Goal: Information Seeking & Learning: Learn about a topic

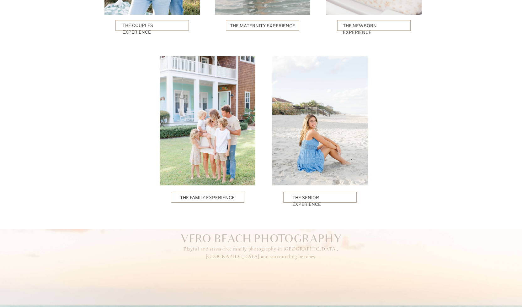
scroll to position [1569, 0]
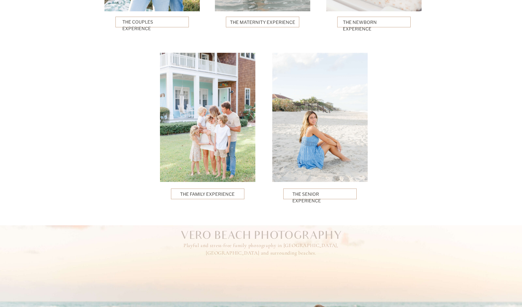
click at [232, 196] on p "The Family Experience" at bounding box center [207, 193] width 55 height 6
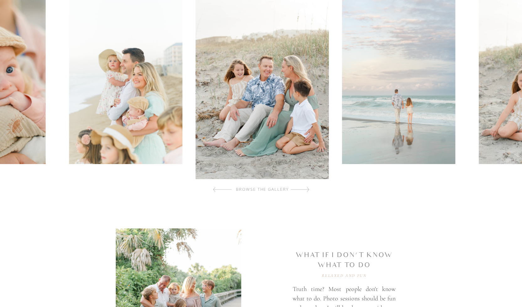
scroll to position [222, 0]
click at [301, 187] on div at bounding box center [300, 188] width 19 height 13
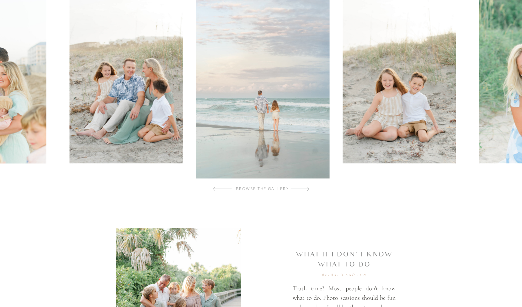
click at [301, 187] on div at bounding box center [300, 188] width 19 height 13
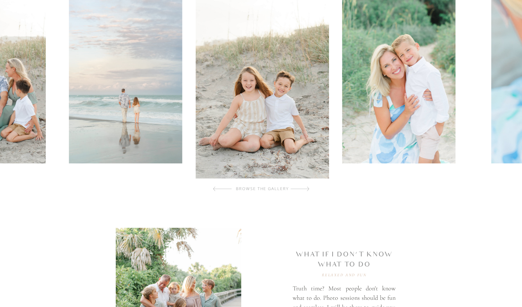
click at [301, 187] on div at bounding box center [300, 188] width 19 height 13
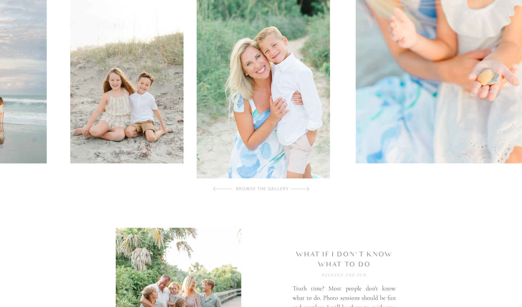
click at [301, 187] on div at bounding box center [300, 188] width 19 height 13
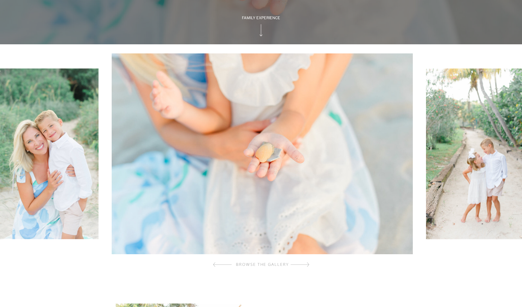
scroll to position [146, 0]
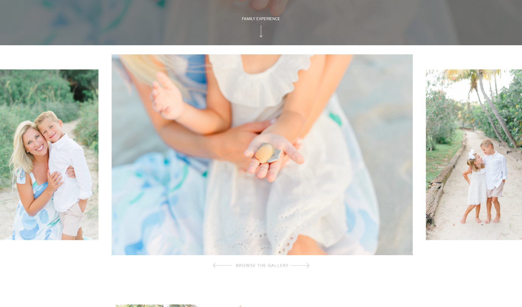
click at [299, 261] on div at bounding box center [300, 265] width 19 height 13
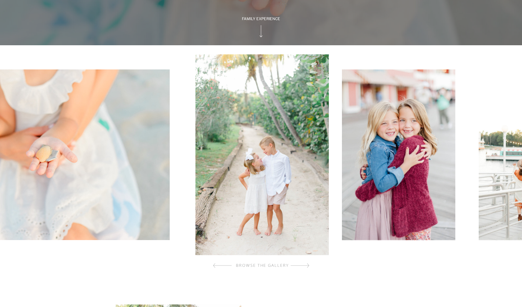
click at [299, 261] on div at bounding box center [300, 265] width 19 height 13
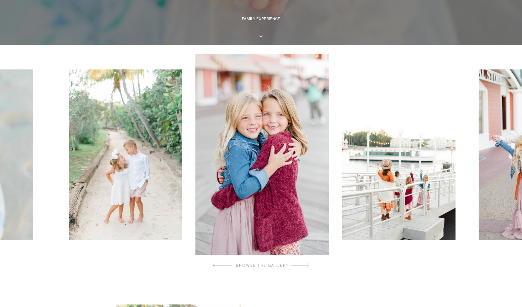
click at [299, 261] on div at bounding box center [300, 265] width 19 height 13
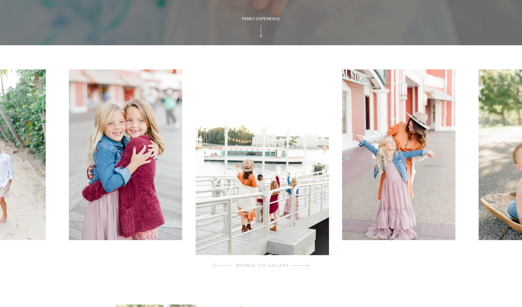
click at [303, 263] on div at bounding box center [300, 265] width 19 height 13
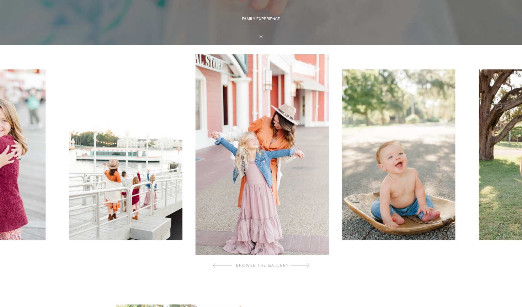
click at [303, 263] on div at bounding box center [300, 265] width 19 height 13
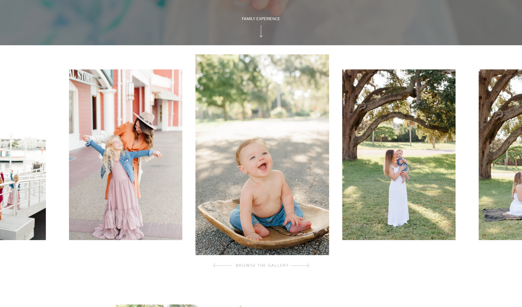
click at [303, 263] on div at bounding box center [300, 265] width 19 height 13
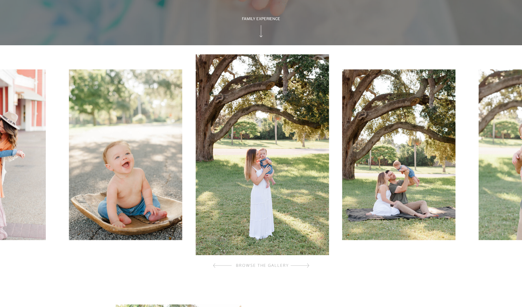
click at [303, 263] on div at bounding box center [300, 265] width 19 height 13
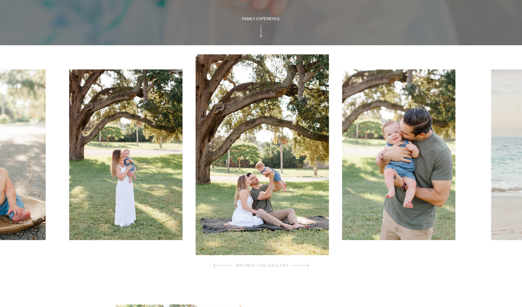
click at [303, 263] on div at bounding box center [300, 265] width 19 height 13
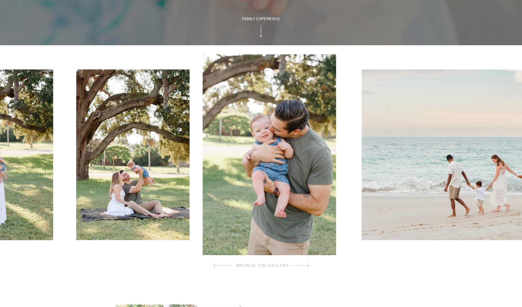
click at [303, 263] on div at bounding box center [300, 265] width 19 height 13
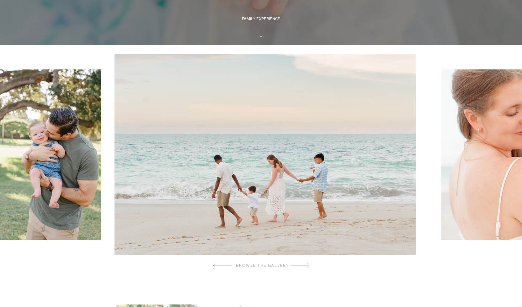
click at [303, 263] on div at bounding box center [300, 265] width 19 height 13
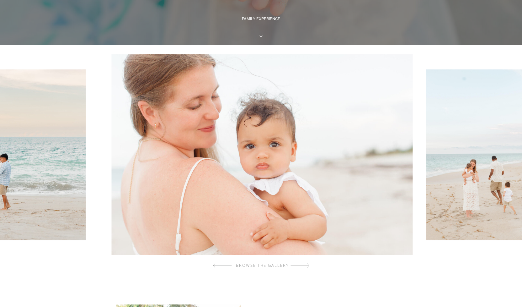
click at [303, 263] on div at bounding box center [300, 265] width 19 height 13
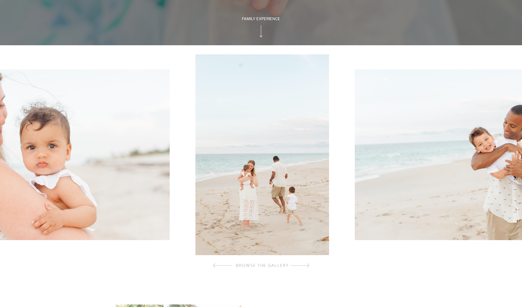
click at [303, 263] on div at bounding box center [300, 265] width 19 height 13
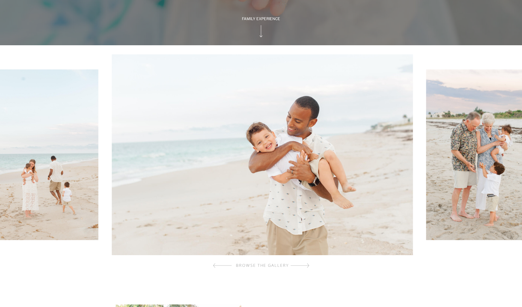
click at [303, 263] on div at bounding box center [300, 265] width 19 height 13
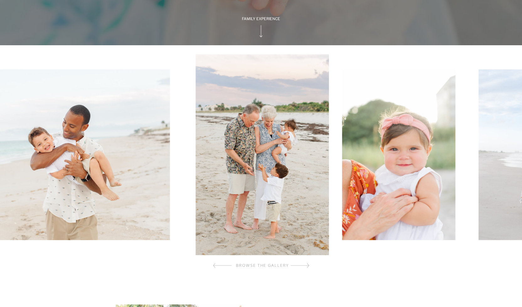
click at [303, 263] on div at bounding box center [300, 265] width 19 height 13
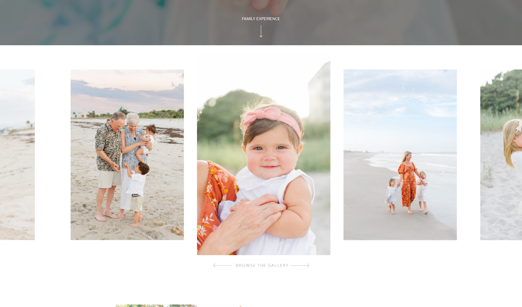
click at [303, 263] on div at bounding box center [300, 265] width 19 height 13
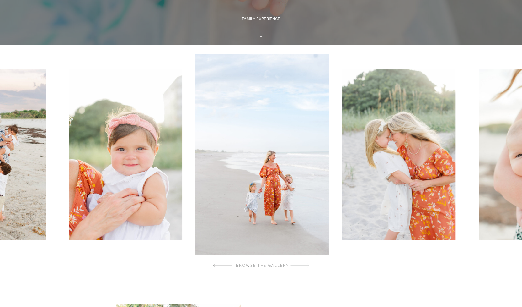
click at [303, 263] on div at bounding box center [300, 265] width 19 height 13
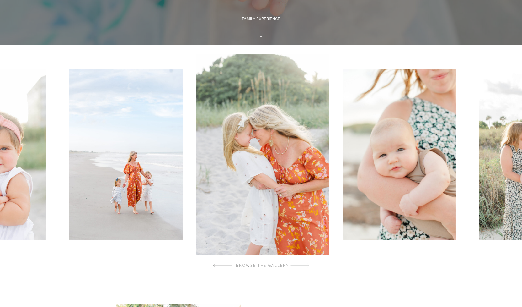
click at [303, 263] on div at bounding box center [300, 265] width 19 height 13
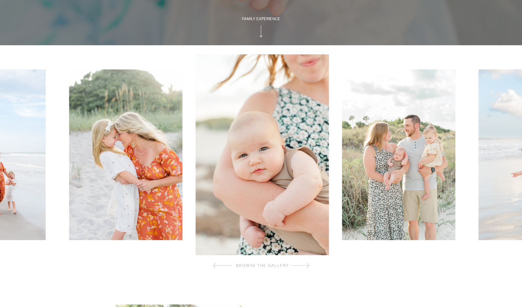
click at [303, 263] on div at bounding box center [300, 265] width 19 height 13
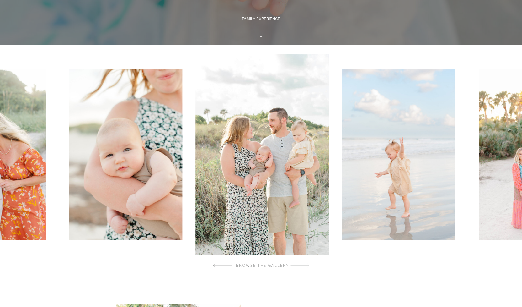
click at [303, 263] on div at bounding box center [300, 265] width 19 height 13
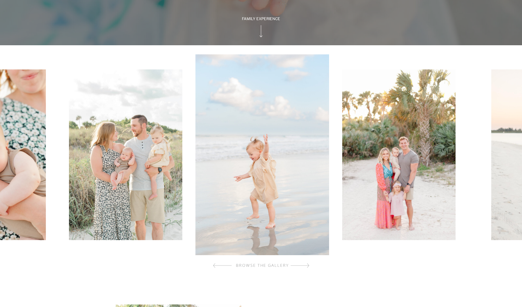
click at [303, 263] on div at bounding box center [300, 265] width 19 height 13
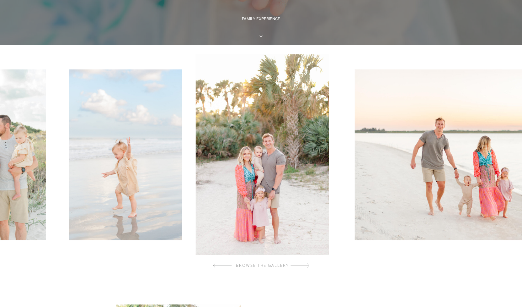
click at [303, 263] on div at bounding box center [300, 265] width 19 height 13
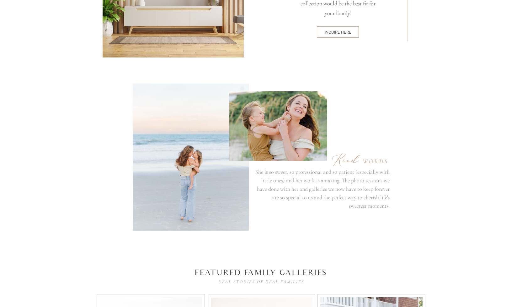
scroll to position [1762, 0]
